Goal: Transaction & Acquisition: Purchase product/service

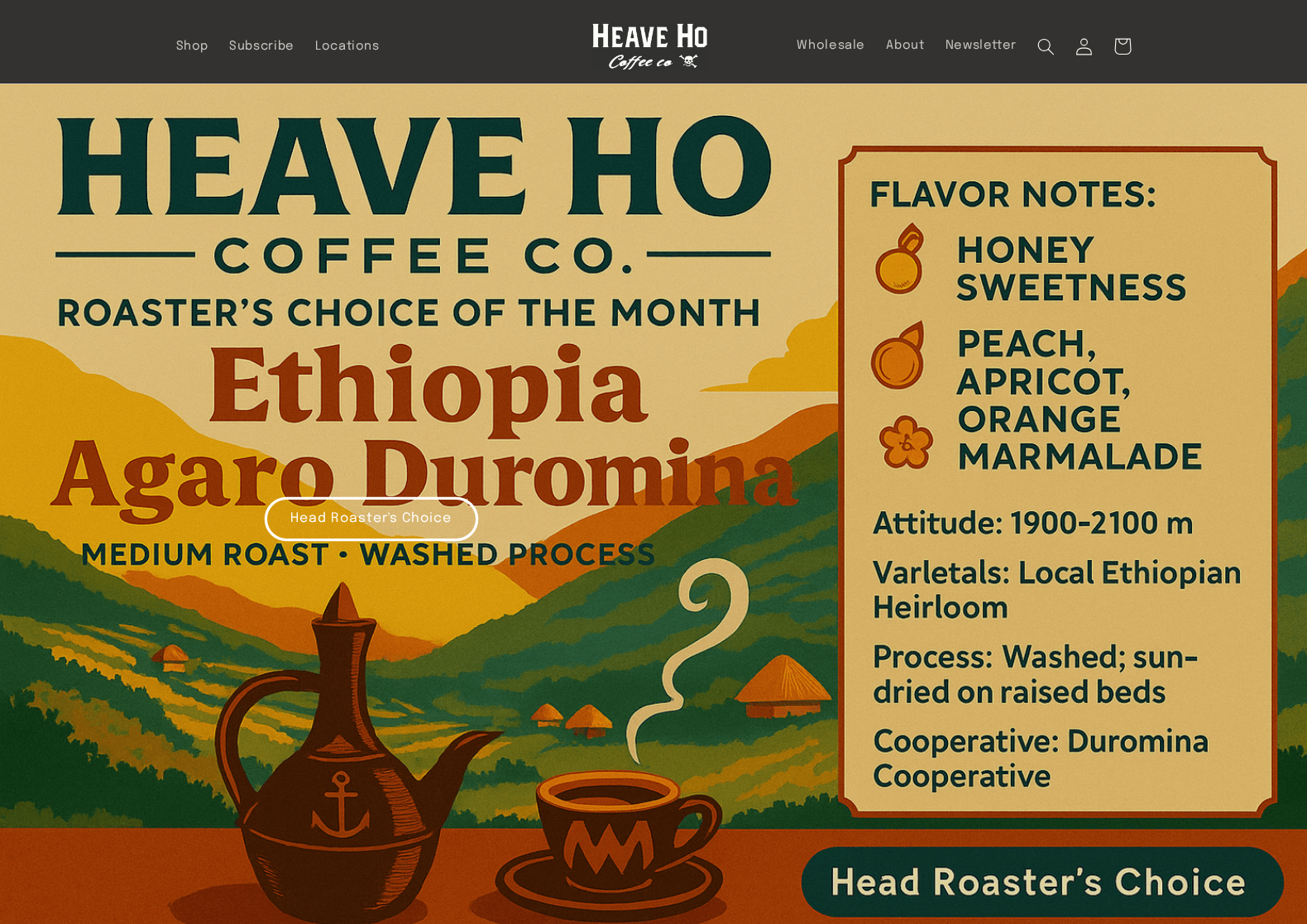
click at [188, 50] on span "Shop" at bounding box center [192, 47] width 33 height 16
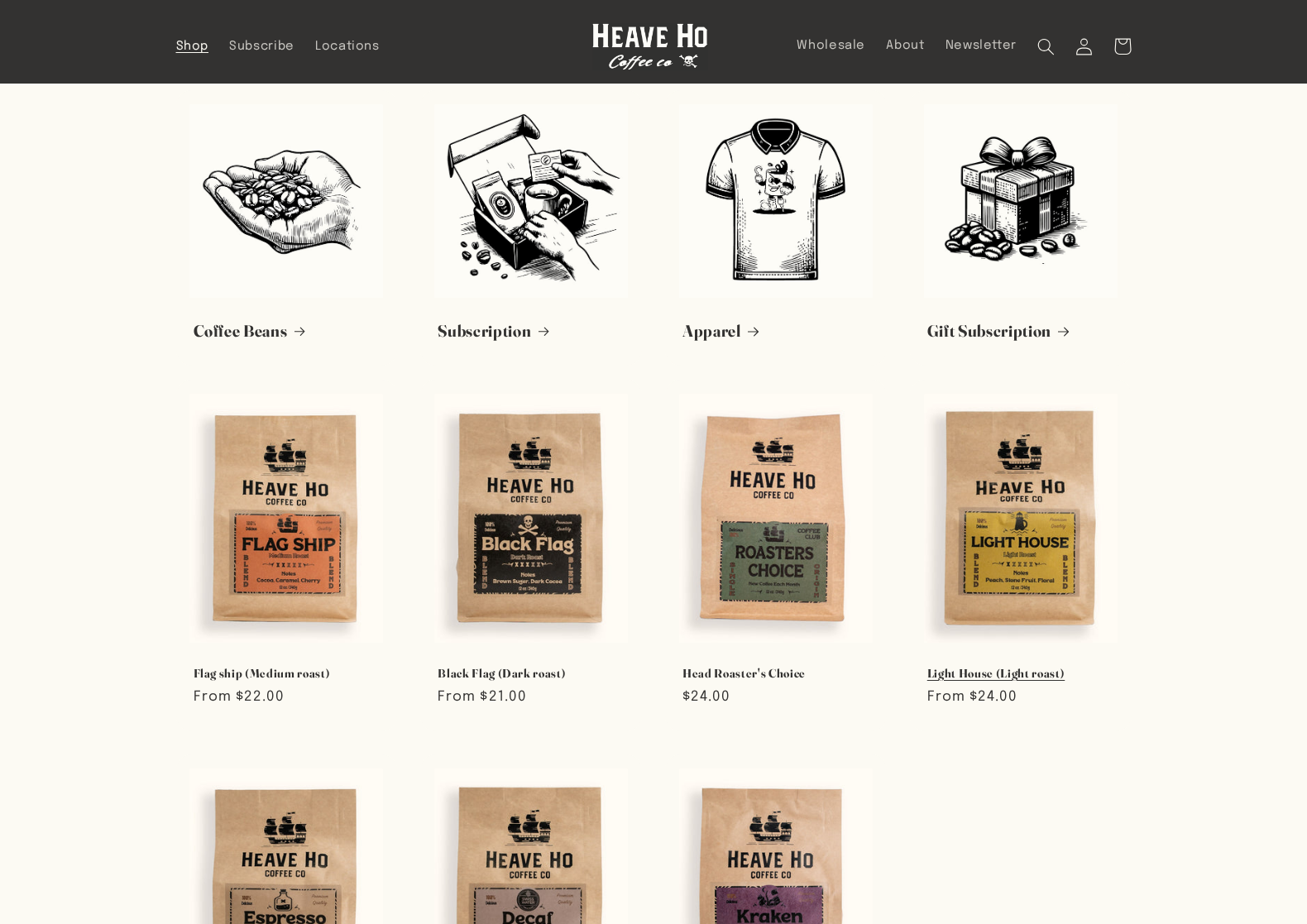
click at [1023, 665] on link "Light House (Light roast)" at bounding box center [1021, 673] width 187 height 15
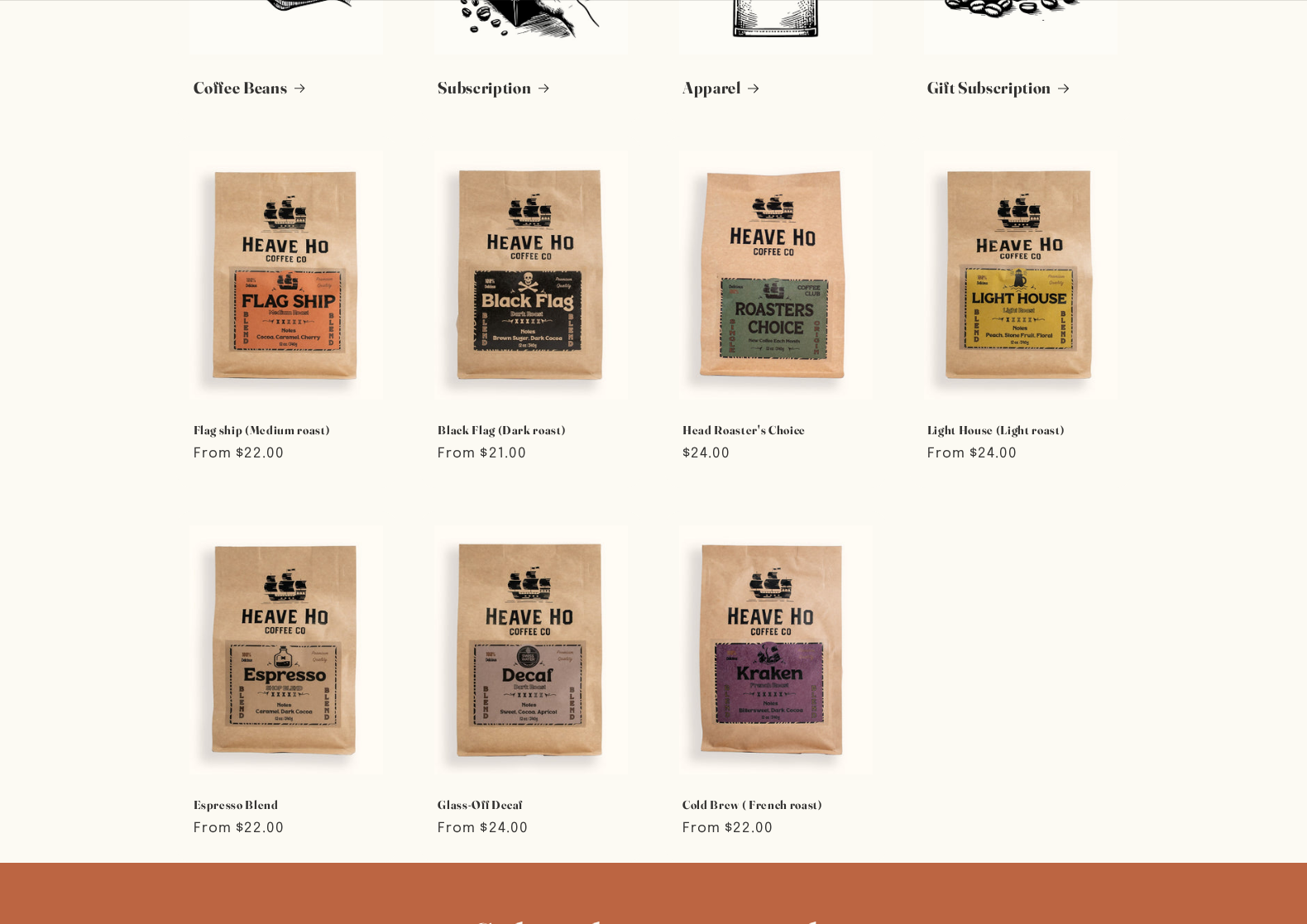
scroll to position [246, 0]
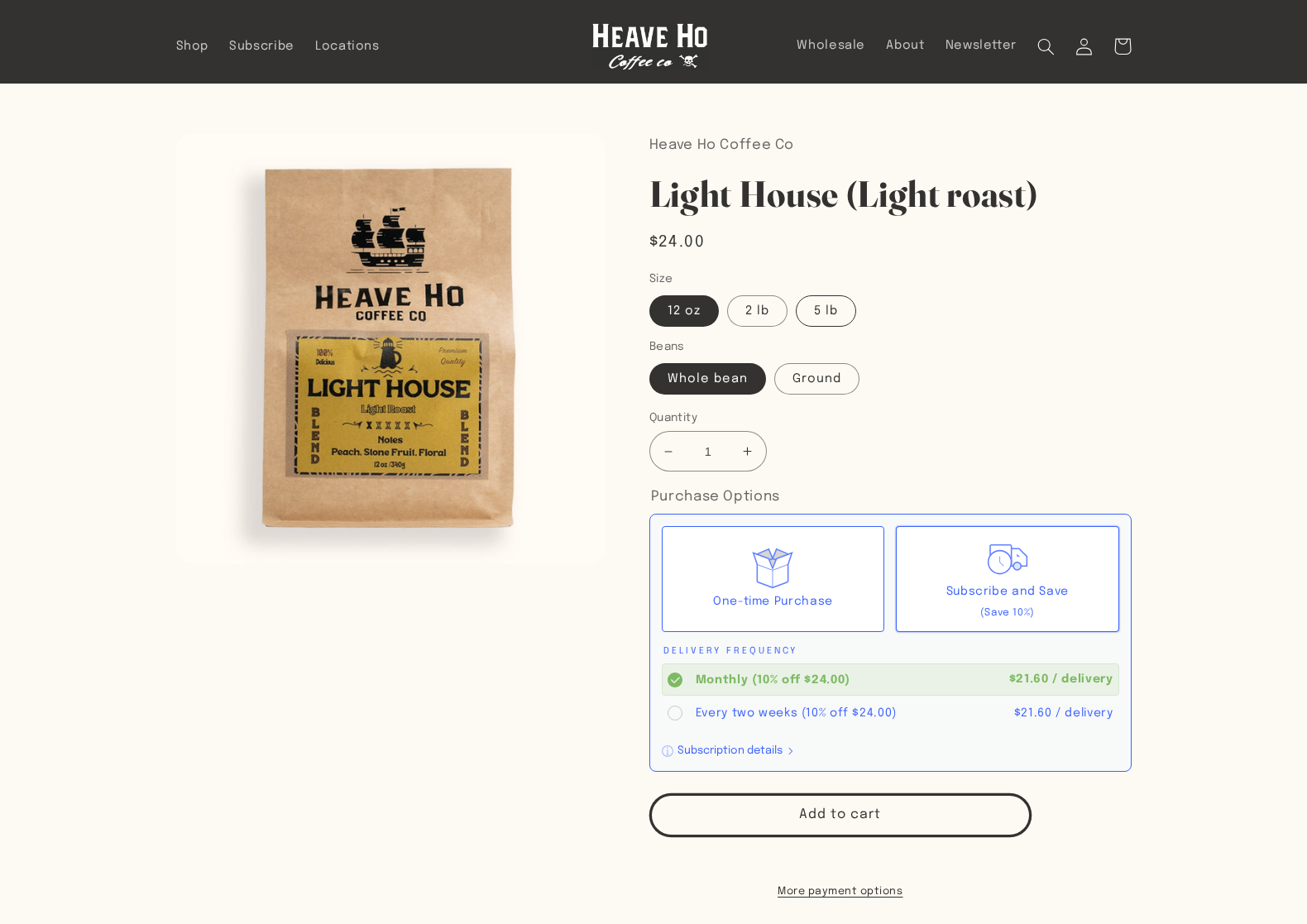
click at [830, 311] on label "5 lb" at bounding box center [825, 310] width 60 height 31
click at [796, 293] on input "5 lb" at bounding box center [795, 292] width 1 height 1
radio input "true"
